Goal: Find contact information: Find contact information

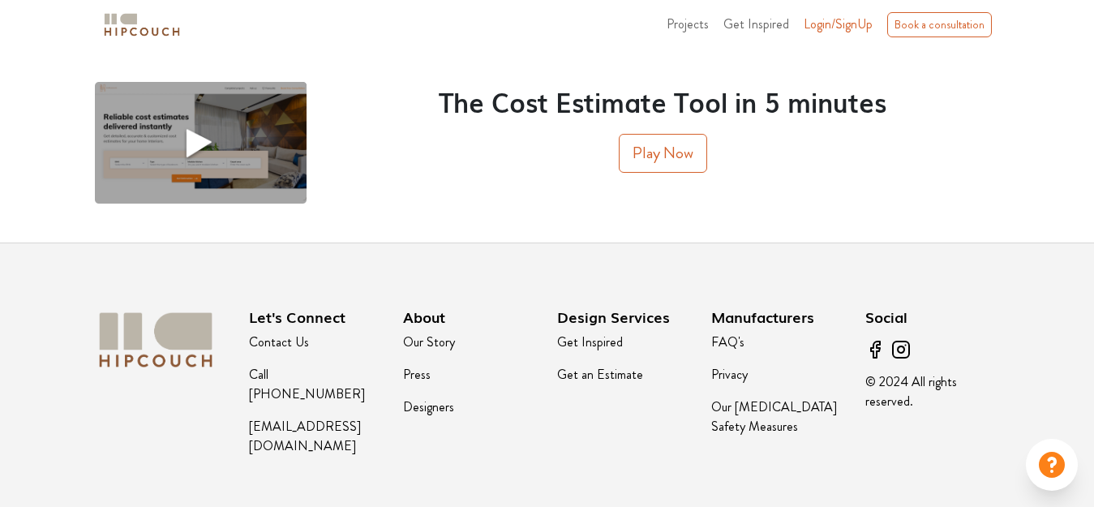
scroll to position [2111, 0]
click at [281, 338] on link "Contact Us" at bounding box center [279, 341] width 60 height 19
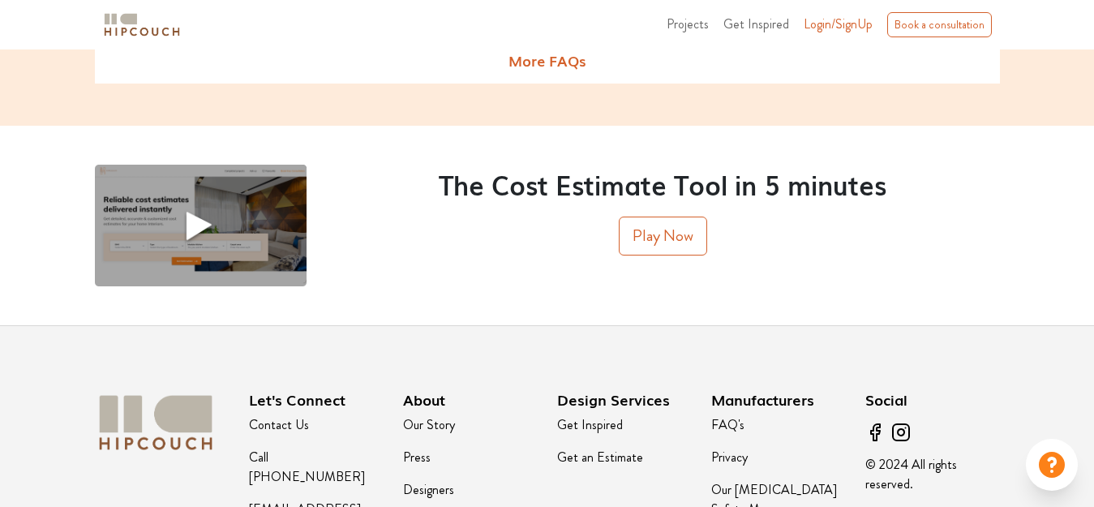
scroll to position [2111, 0]
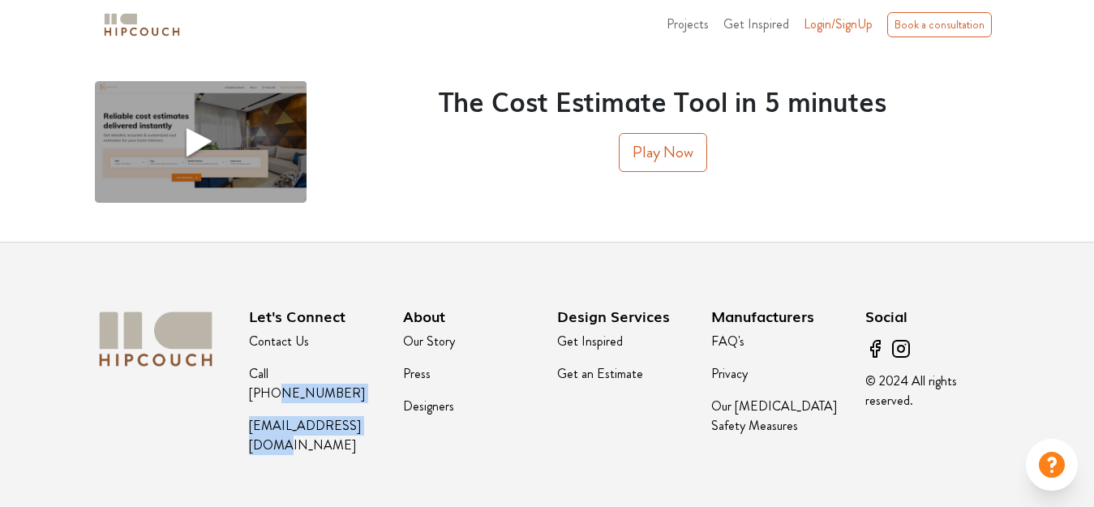
drag, startPoint x: 379, startPoint y: 409, endPoint x: 294, endPoint y: 361, distance: 97.7
click at [294, 361] on ul "Contact Us Call [PHONE_NUMBER] [EMAIL_ADDRESS][DOMAIN_NAME]" at bounding box center [316, 393] width 135 height 136
copy ul "[PHONE_NUMBER] [EMAIL_ADDRESS][DOMAIN_NAME]"
